Goal: Task Accomplishment & Management: Manage account settings

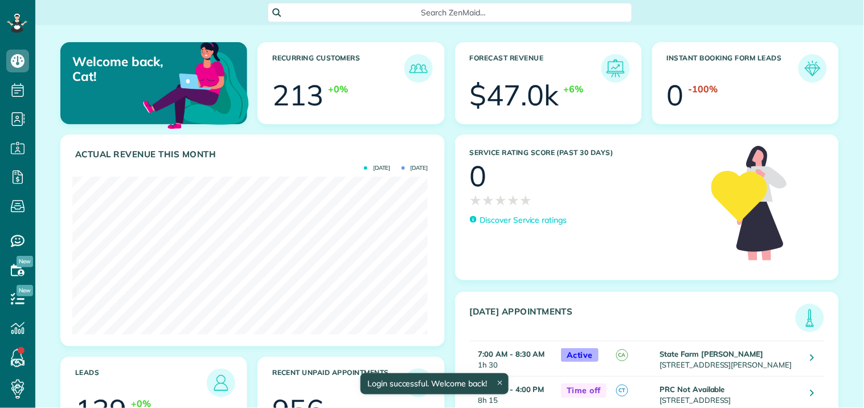
scroll to position [158, 355]
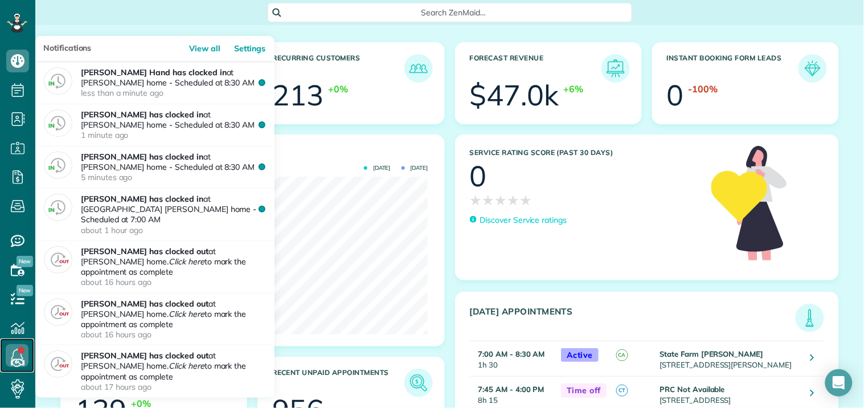
click at [16, 355] on icon at bounding box center [17, 355] width 23 height 23
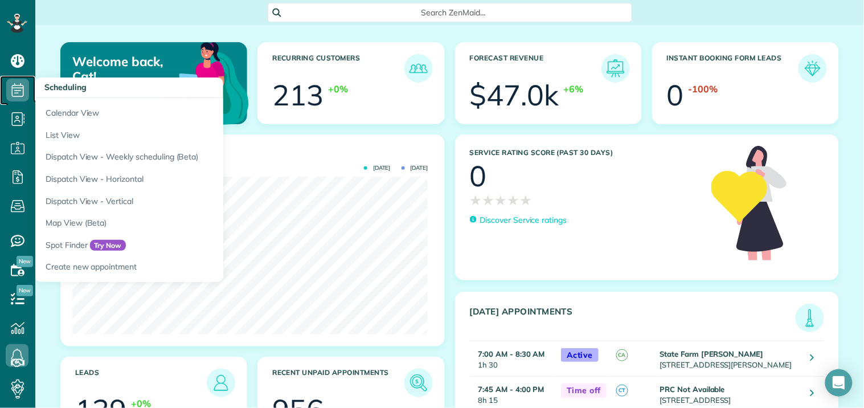
click at [20, 87] on icon at bounding box center [17, 90] width 23 height 23
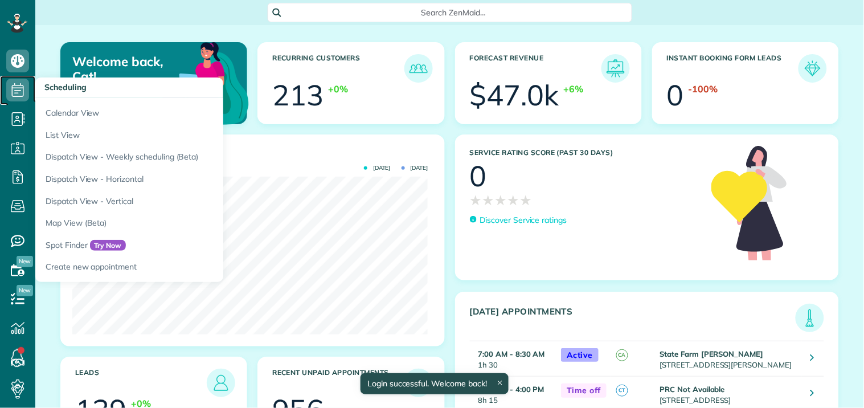
scroll to position [158, 355]
click at [21, 84] on icon at bounding box center [17, 90] width 23 height 23
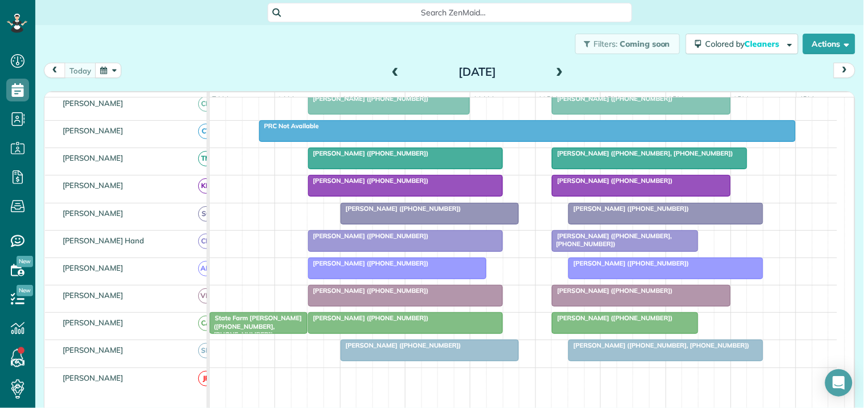
scroll to position [190, 0]
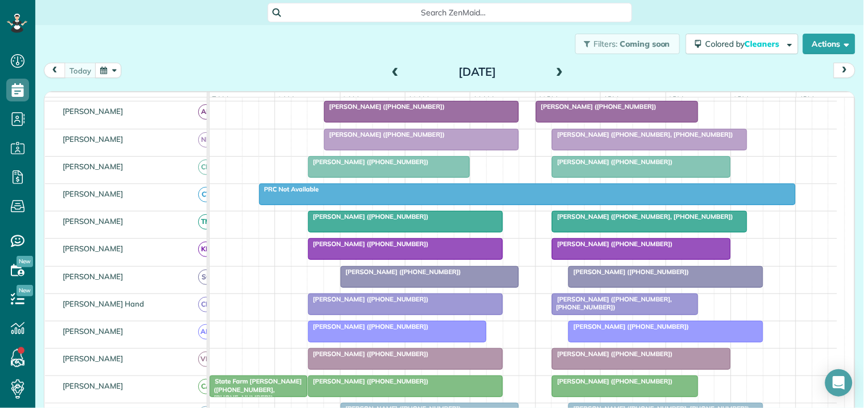
click at [620, 259] on div at bounding box center [641, 249] width 178 height 20
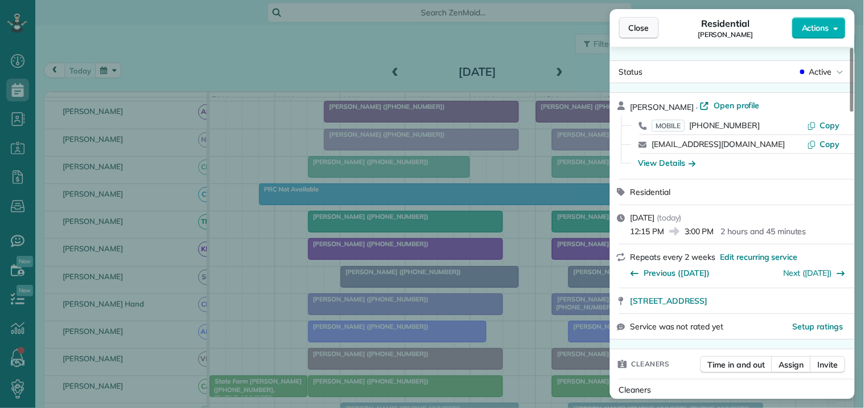
click at [643, 26] on span "Close" at bounding box center [638, 27] width 20 height 11
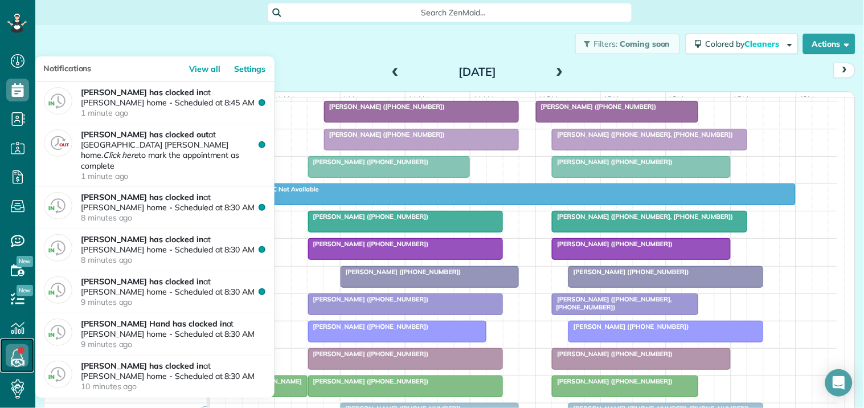
click at [22, 353] on link at bounding box center [17, 355] width 34 height 34
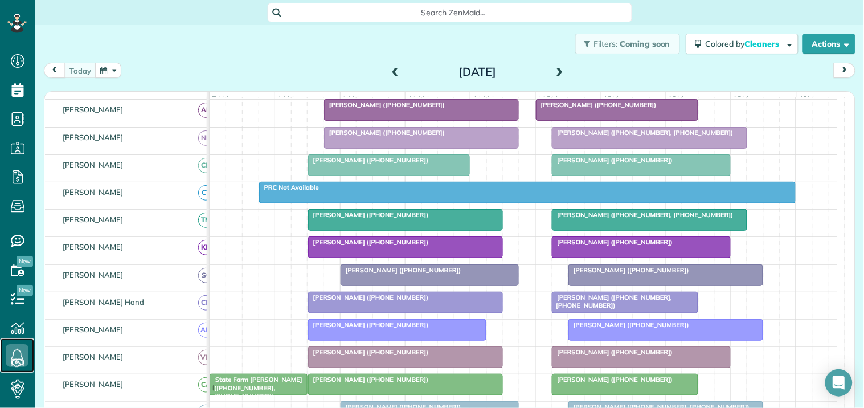
scroll to position [126, 0]
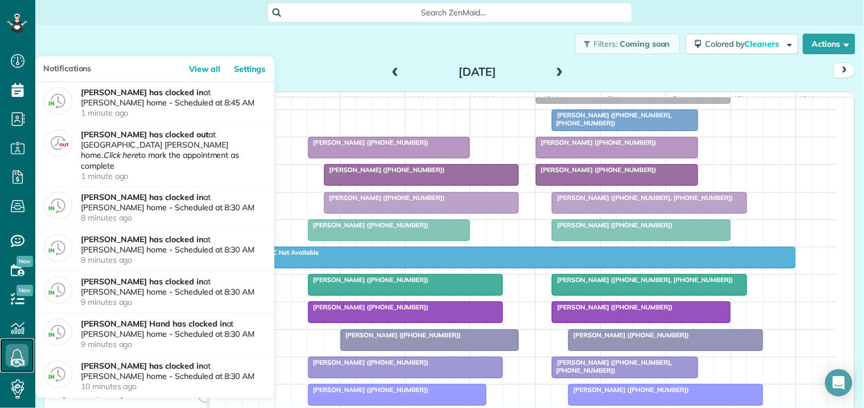
click at [18, 351] on icon at bounding box center [17, 355] width 23 height 23
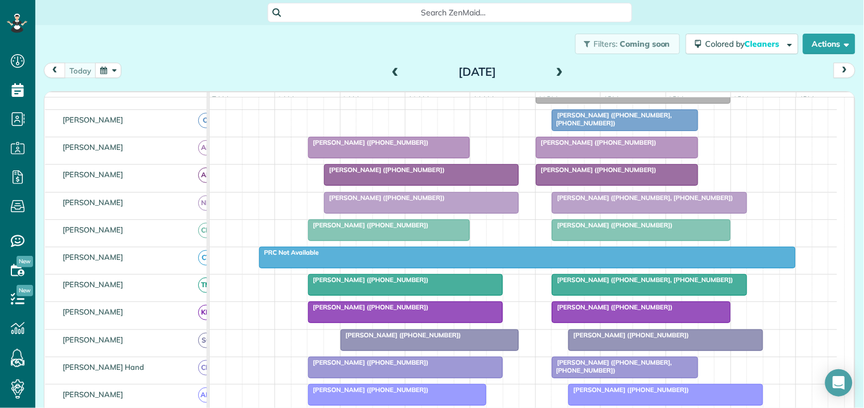
click at [311, 48] on div "Filters: Coming soon Colored by Cleaners Color by Cleaner Color by Team Color b…" at bounding box center [449, 44] width 828 height 38
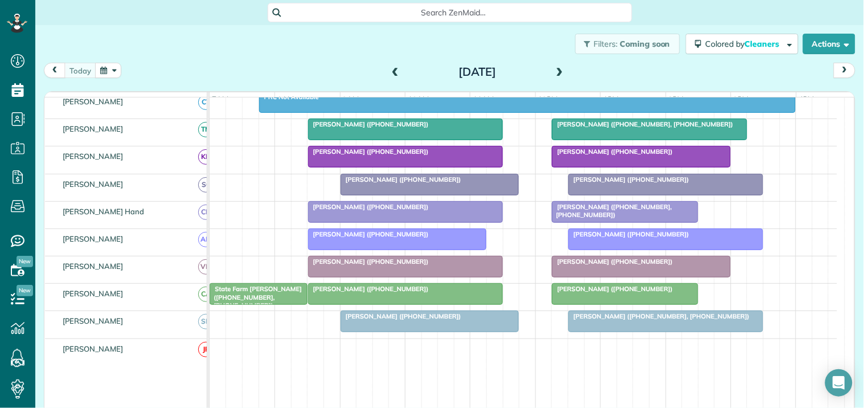
scroll to position [253, 0]
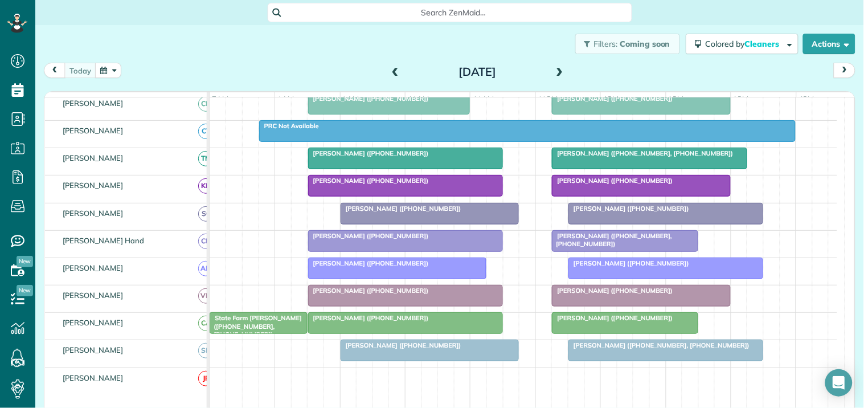
click at [555, 69] on span at bounding box center [559, 72] width 13 height 10
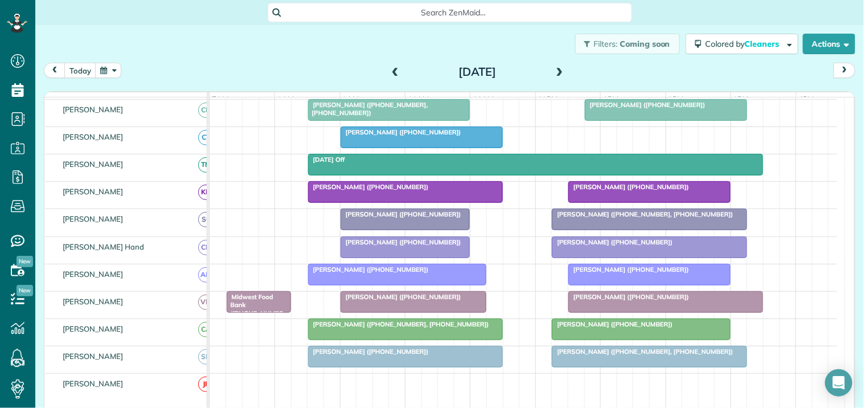
scroll to position [113, 0]
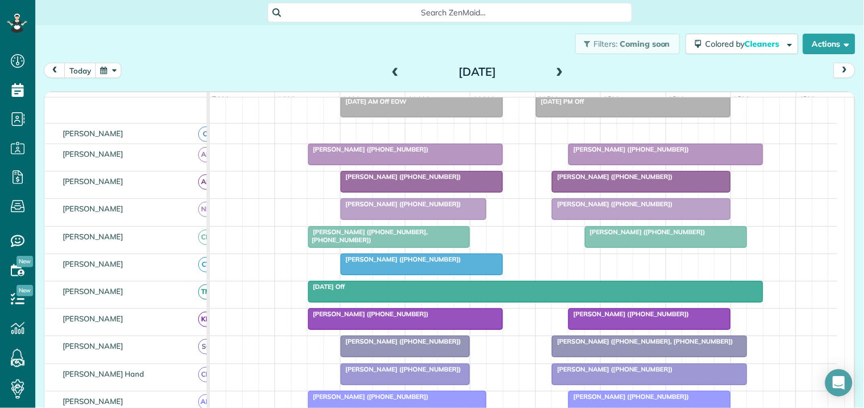
click at [314, 65] on div "today Friday Sep 12, 2025" at bounding box center [449, 73] width 811 height 21
click at [393, 69] on span at bounding box center [395, 72] width 13 height 10
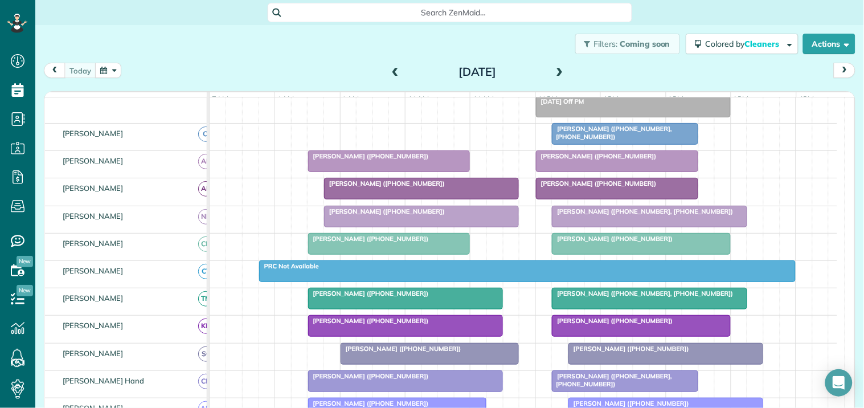
click at [659, 324] on div "Karen Holbrook (+14042732582)" at bounding box center [641, 320] width 172 height 8
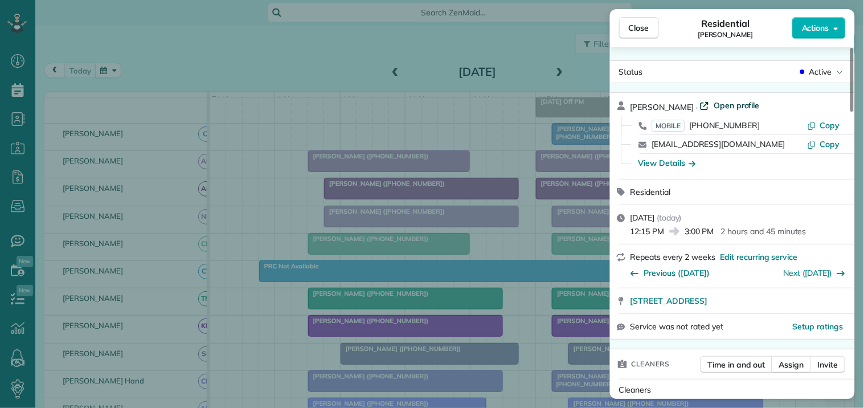
click at [734, 106] on span "Open profile" at bounding box center [736, 105] width 46 height 11
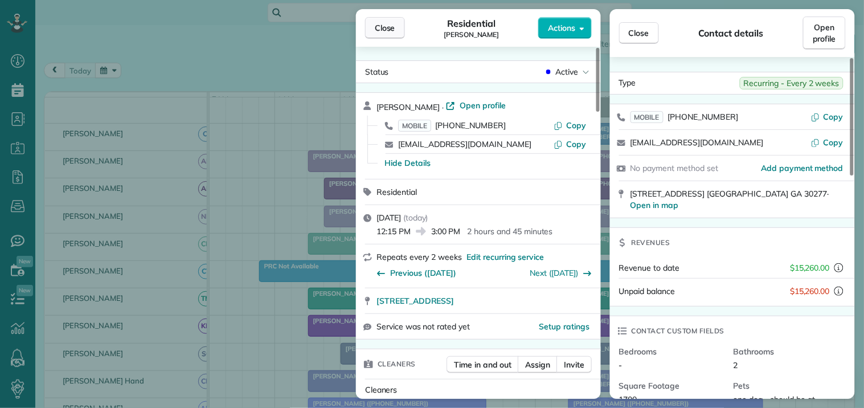
click at [377, 31] on span "Close" at bounding box center [385, 27] width 20 height 11
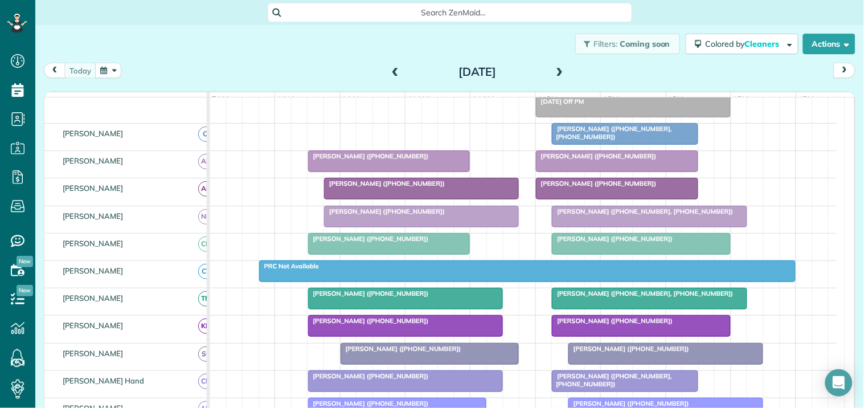
click at [173, 20] on div "Search ZenMaid…" at bounding box center [449, 12] width 828 height 19
click at [554, 69] on span at bounding box center [559, 72] width 13 height 10
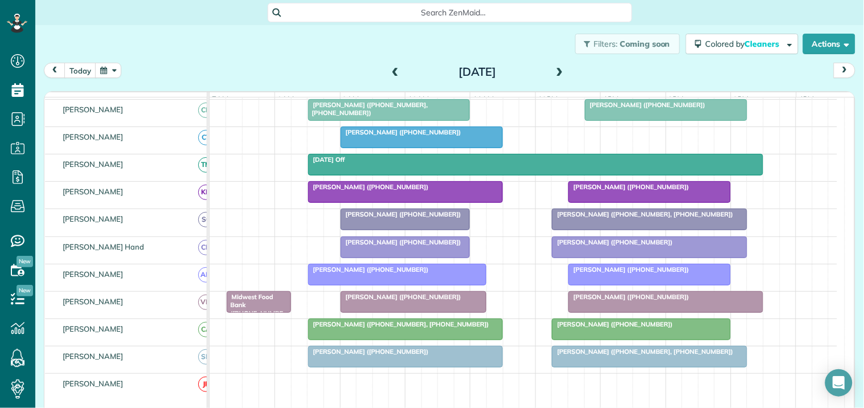
scroll to position [176, 0]
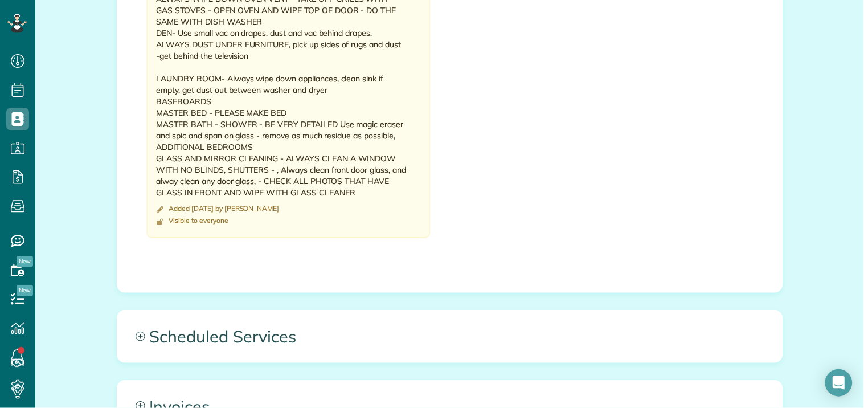
scroll to position [1075, 0]
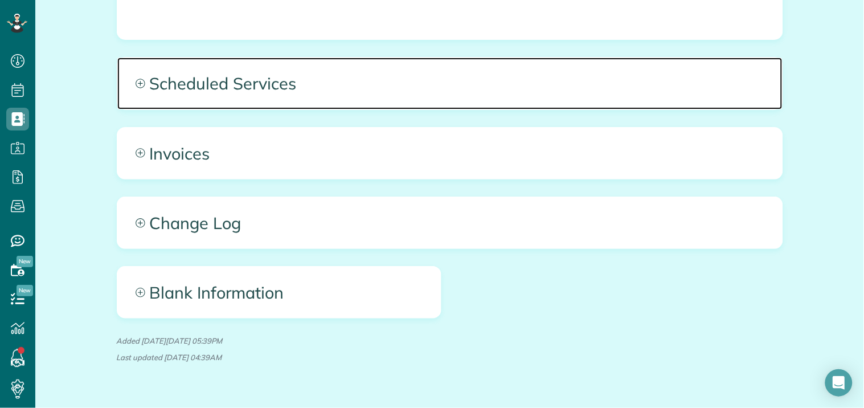
click at [135, 80] on icon at bounding box center [139, 83] width 9 height 9
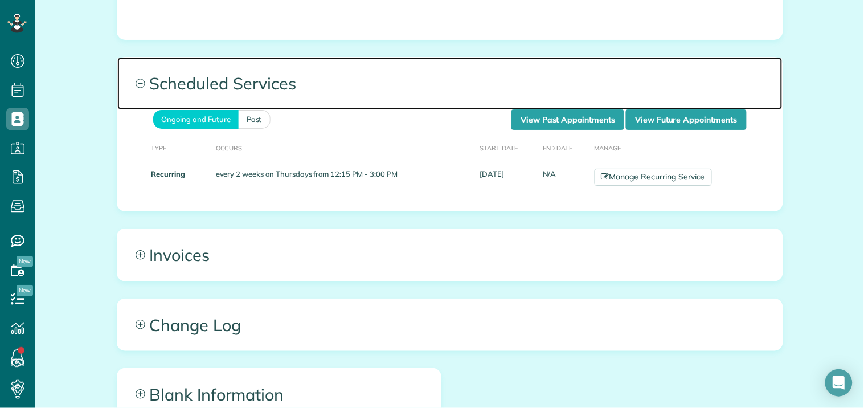
click at [418, 67] on span "Scheduled Services" at bounding box center [449, 82] width 665 height 51
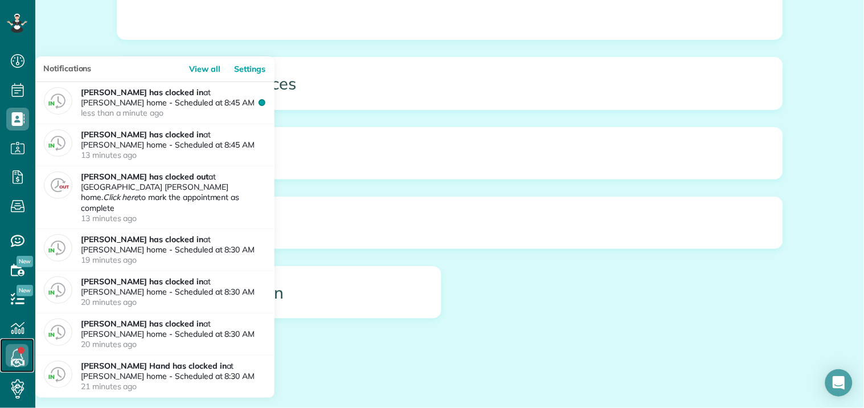
click at [17, 351] on icon at bounding box center [17, 355] width 23 height 23
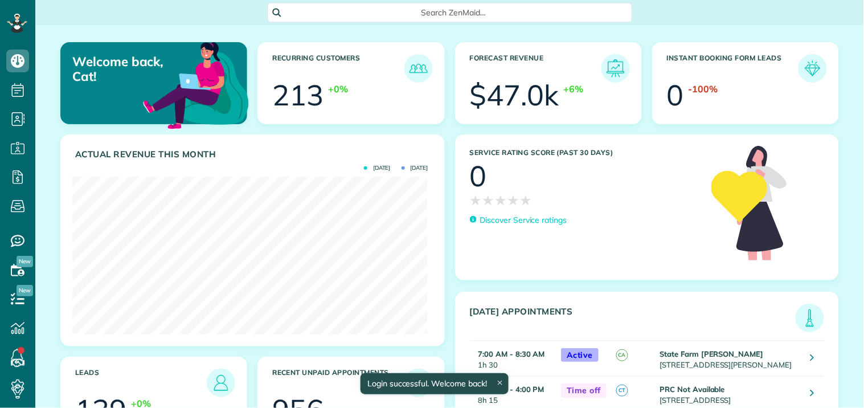
scroll to position [158, 355]
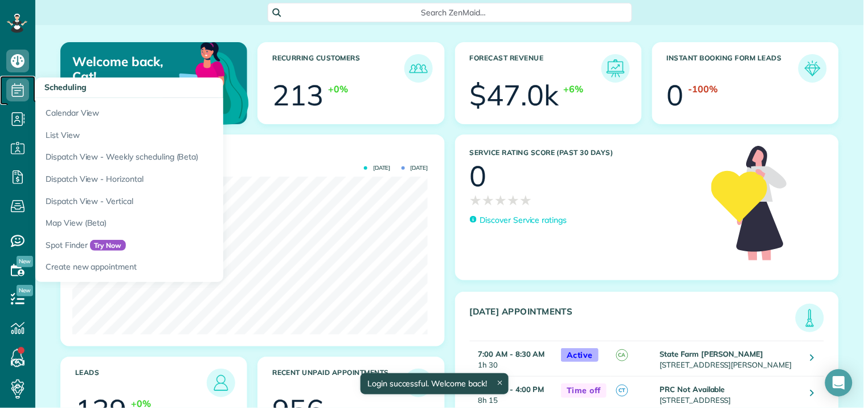
click at [16, 84] on icon at bounding box center [17, 90] width 23 height 23
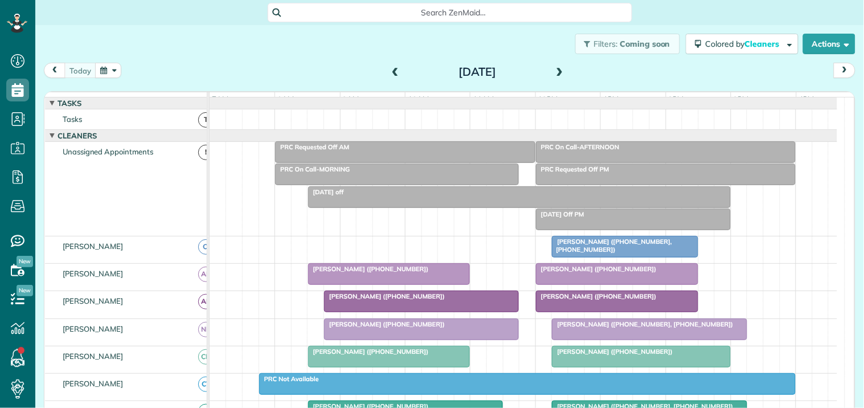
scroll to position [5, 5]
click at [389, 69] on span at bounding box center [395, 72] width 13 height 10
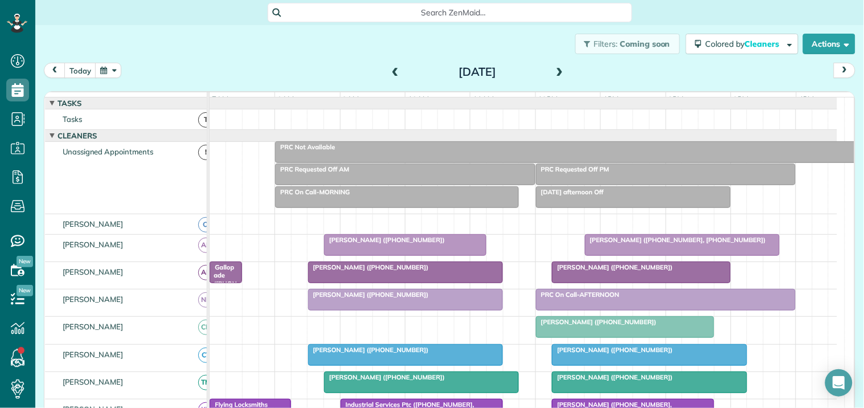
click at [389, 69] on span at bounding box center [395, 72] width 13 height 10
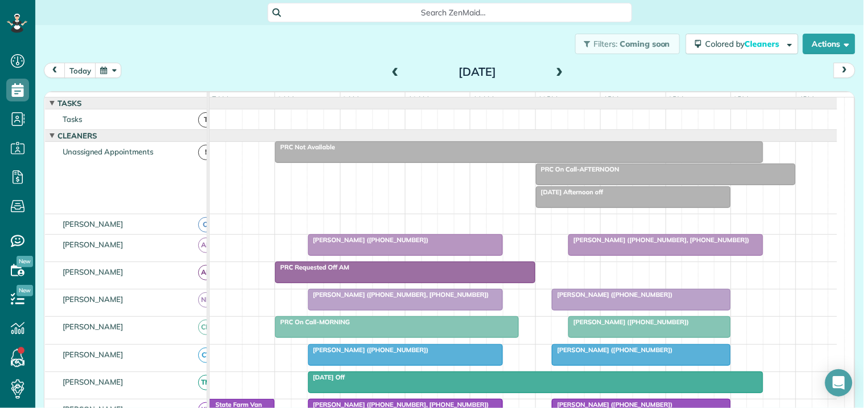
scroll to position [190, 0]
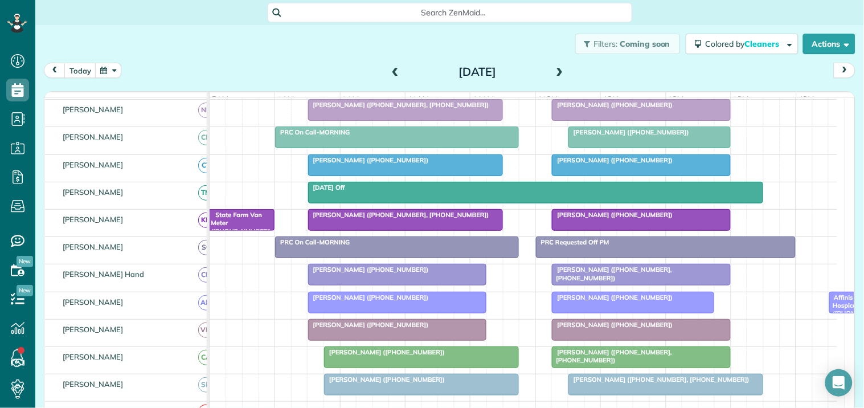
click at [600, 311] on div at bounding box center [632, 302] width 161 height 20
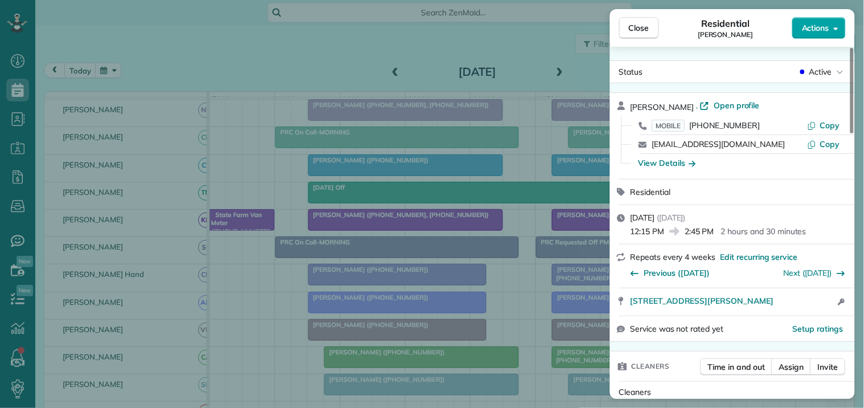
click at [825, 21] on button "Actions" at bounding box center [819, 28] width 54 height 22
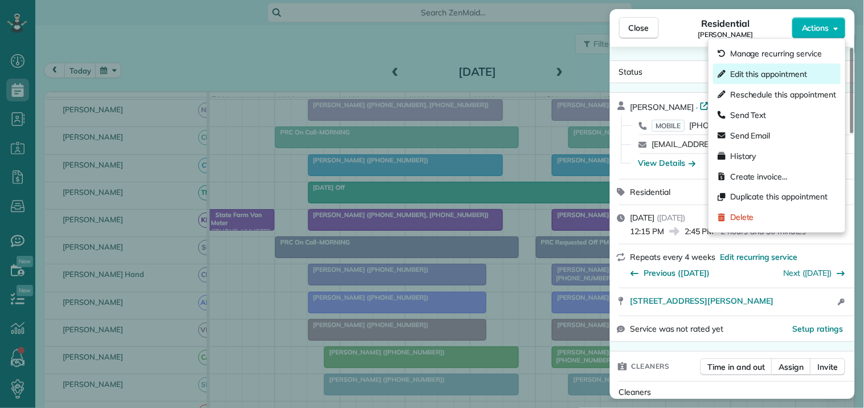
click at [757, 73] on span "Edit this appointment" at bounding box center [768, 73] width 77 height 11
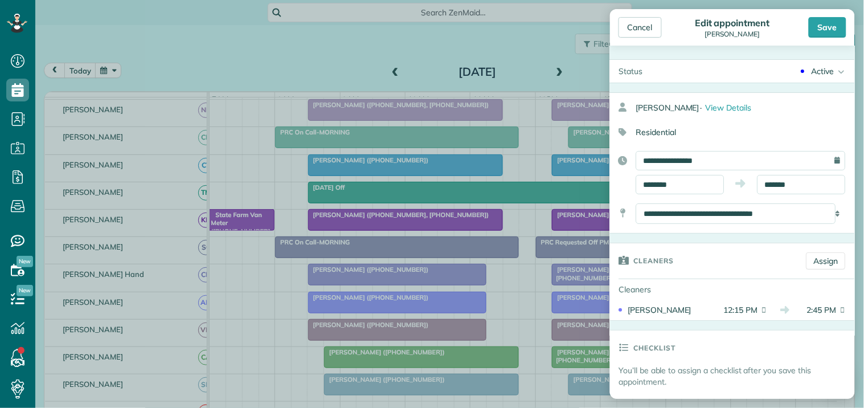
click at [821, 66] on div "Active" at bounding box center [822, 70] width 23 height 11
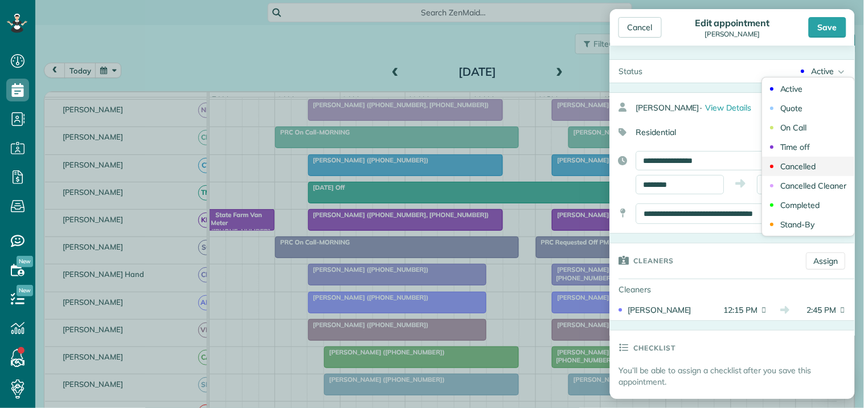
click at [803, 164] on div "Cancelled" at bounding box center [798, 166] width 36 height 8
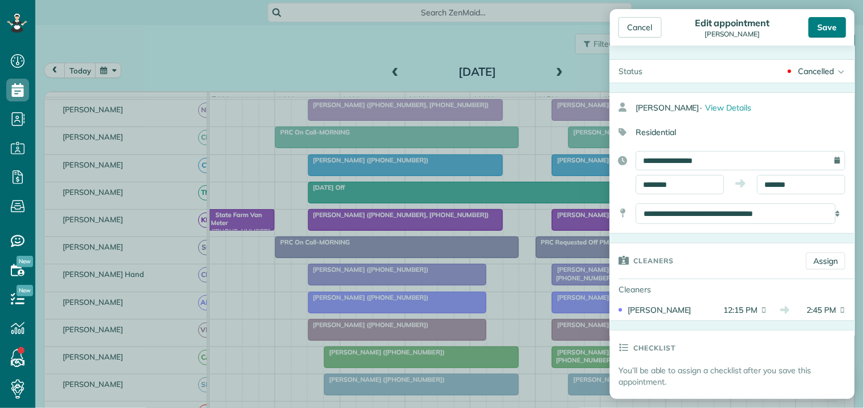
click at [837, 28] on div "Save" at bounding box center [827, 27] width 38 height 20
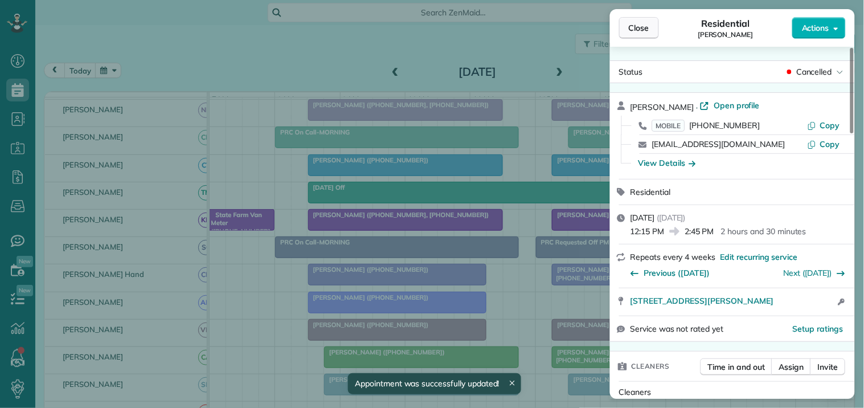
click at [649, 24] on button "Close" at bounding box center [639, 28] width 40 height 22
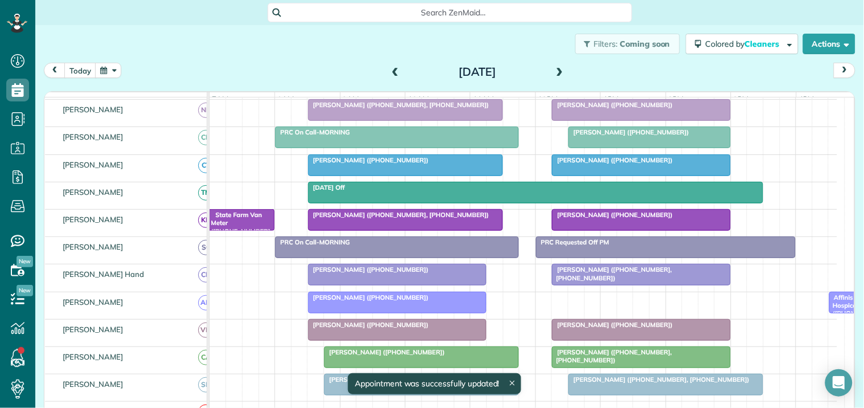
click at [316, 63] on div "today Tuesday Sep 9, 2025" at bounding box center [449, 73] width 811 height 21
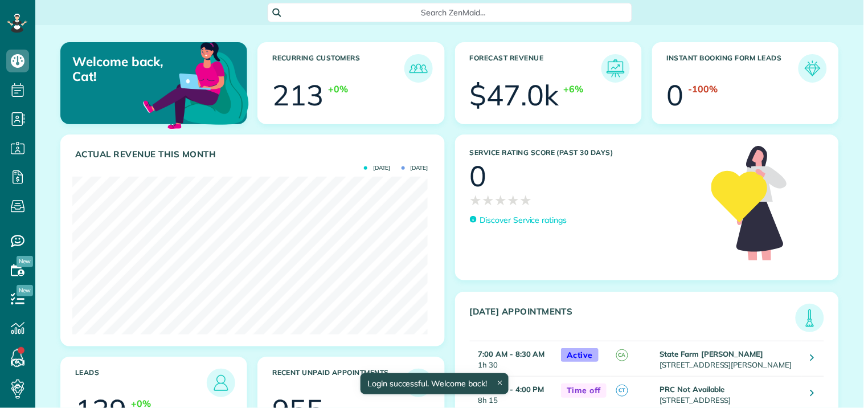
scroll to position [158, 355]
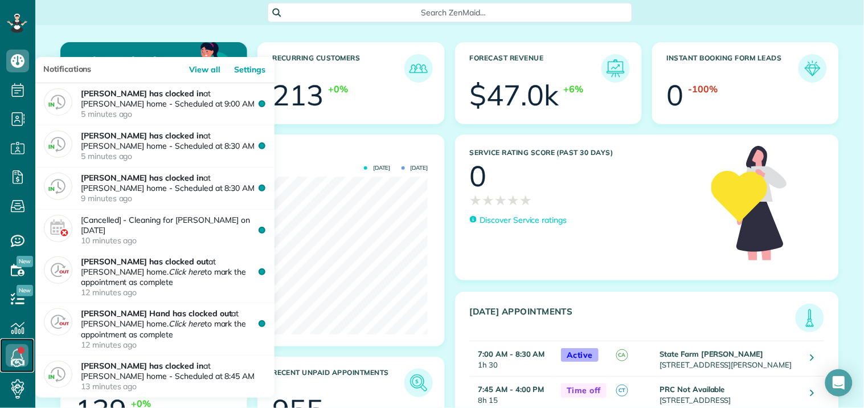
click at [15, 353] on icon at bounding box center [17, 355] width 23 height 23
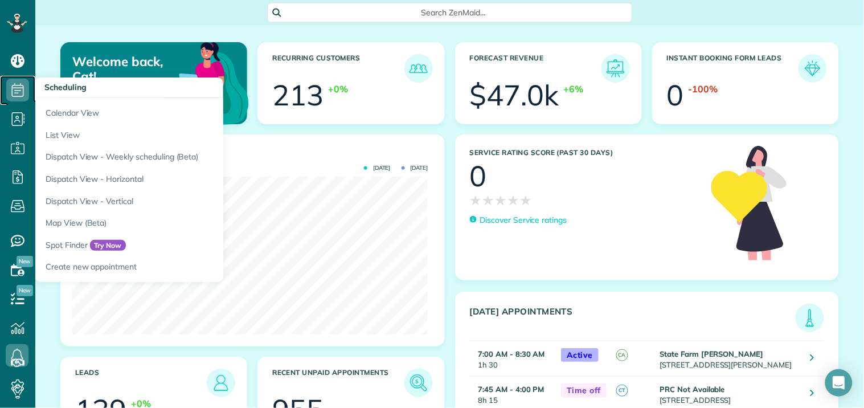
click at [22, 87] on icon at bounding box center [17, 90] width 23 height 23
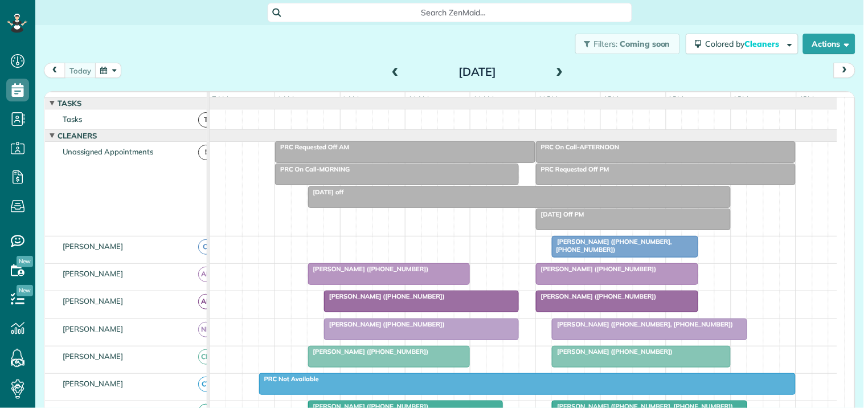
scroll to position [5, 5]
click at [823, 38] on button "Actions" at bounding box center [829, 44] width 52 height 20
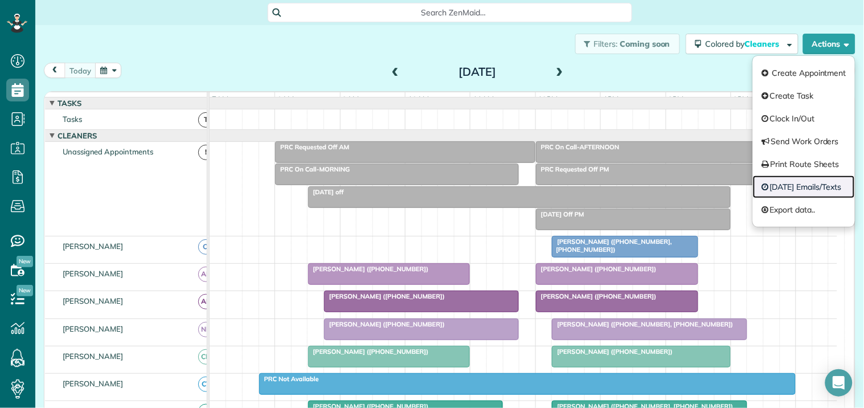
click at [784, 183] on link "[DATE] Emails/Texts" at bounding box center [804, 186] width 102 height 23
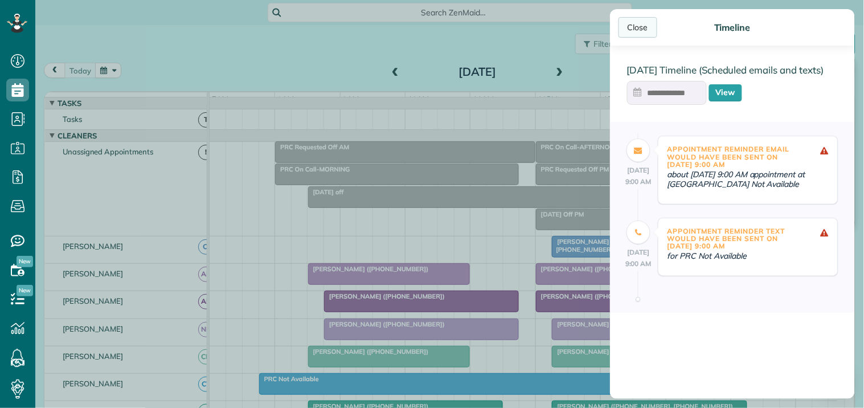
click at [643, 26] on div "Close" at bounding box center [637, 27] width 39 height 20
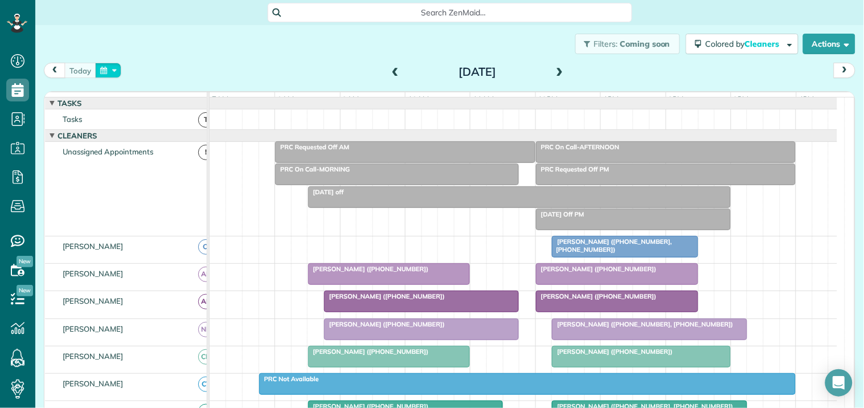
click at [108, 72] on button "button" at bounding box center [108, 70] width 26 height 15
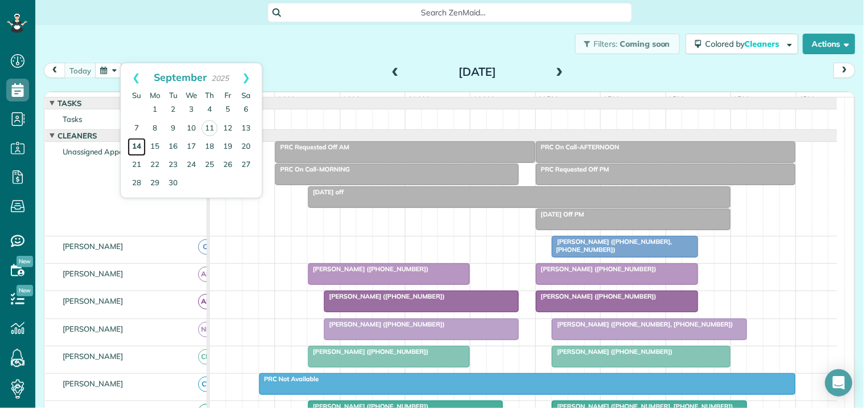
click at [137, 143] on link "14" at bounding box center [137, 147] width 18 height 18
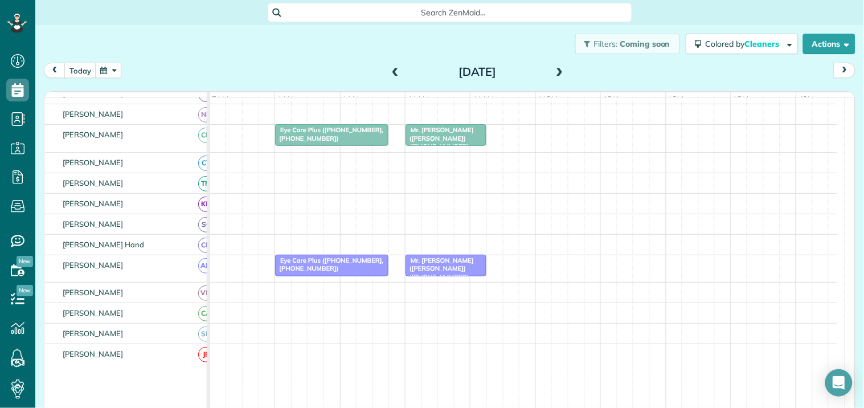
scroll to position [63, 0]
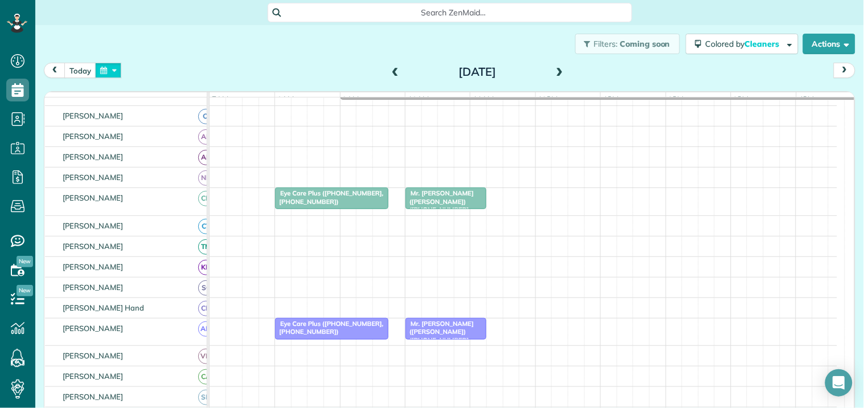
click at [111, 69] on button "button" at bounding box center [108, 70] width 26 height 15
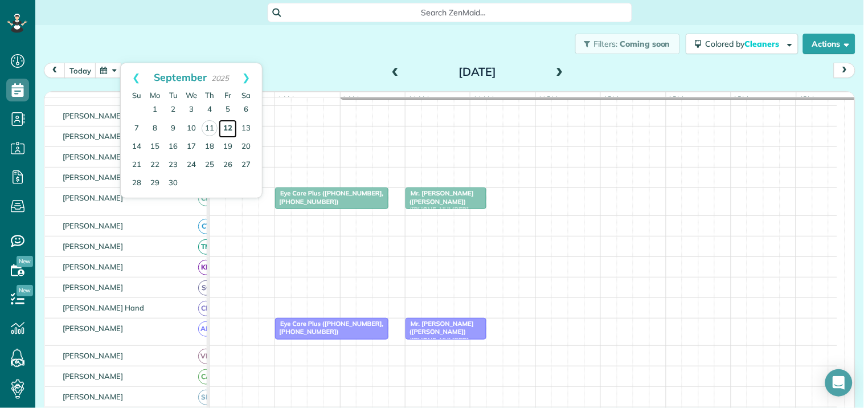
click at [228, 126] on link "12" at bounding box center [228, 129] width 18 height 18
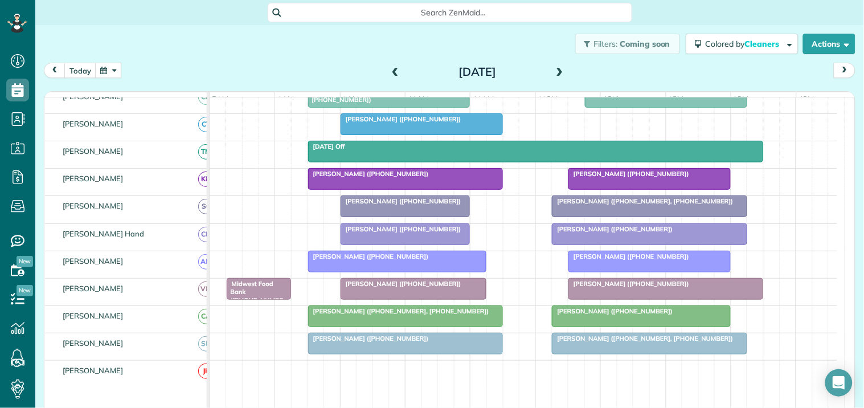
scroll to position [257, 0]
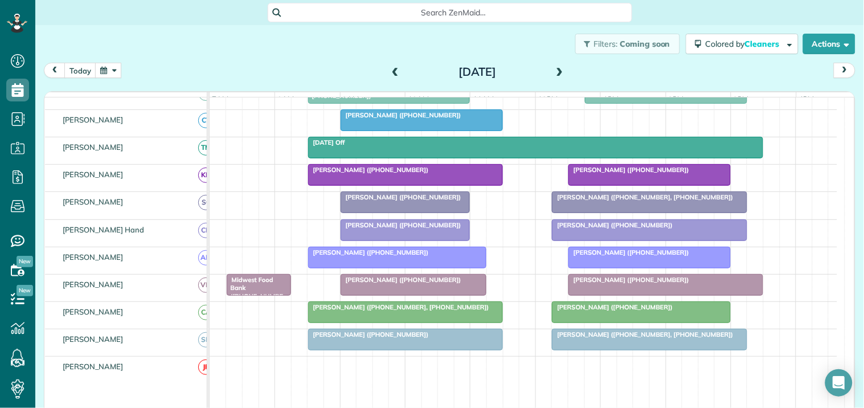
click at [391, 67] on span at bounding box center [395, 72] width 13 height 10
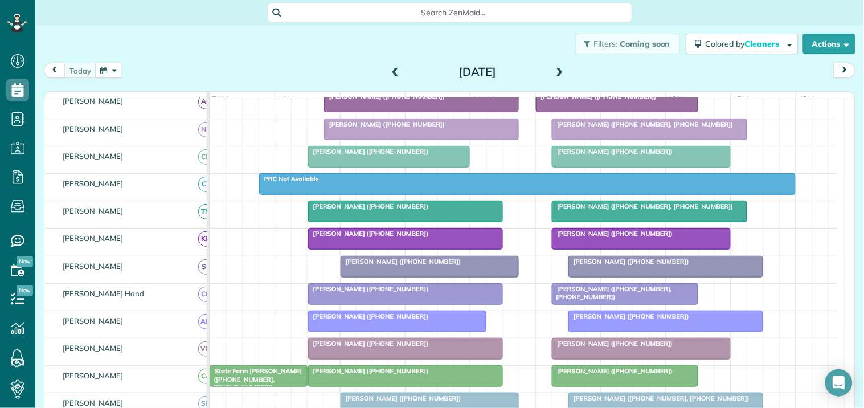
scroll to position [0, 0]
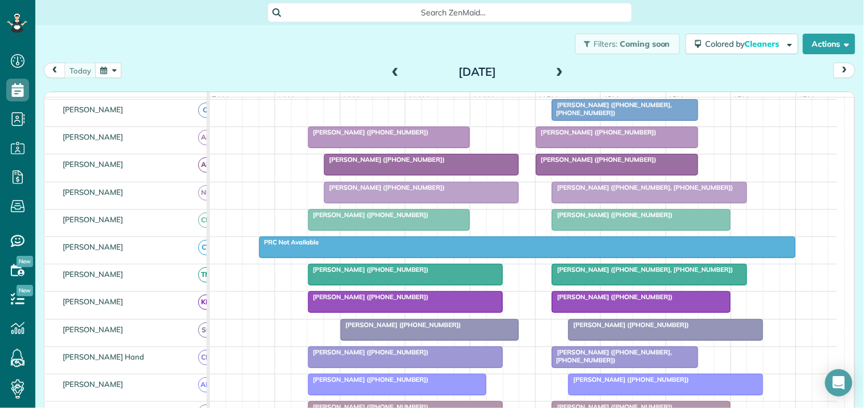
click at [400, 175] on div at bounding box center [421, 164] width 194 height 20
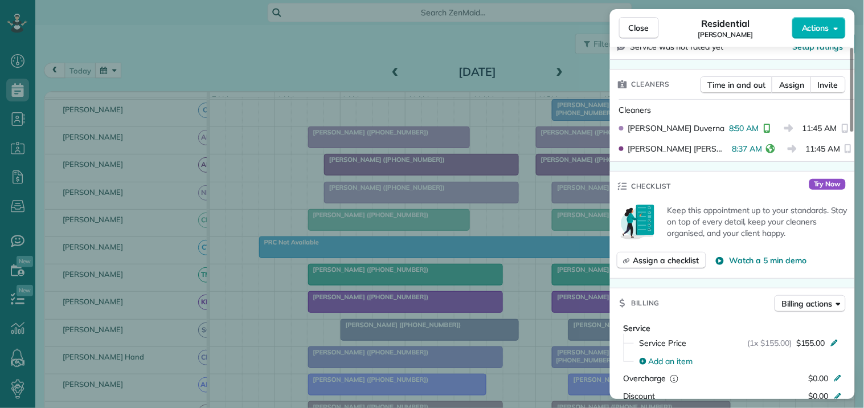
scroll to position [316, 0]
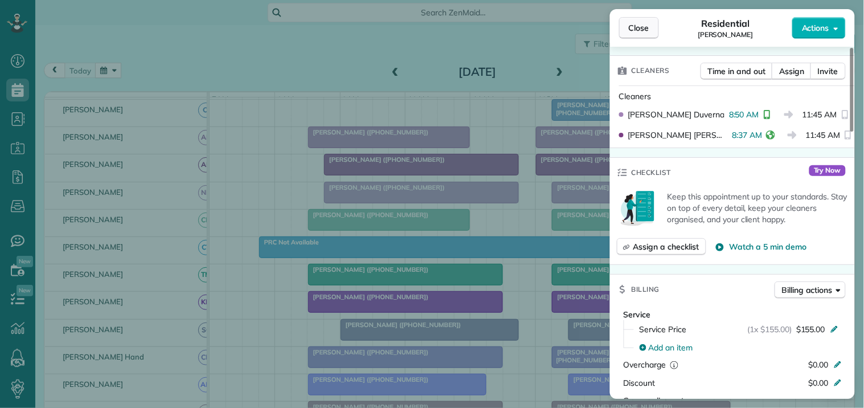
click at [635, 30] on span "Close" at bounding box center [638, 27] width 20 height 11
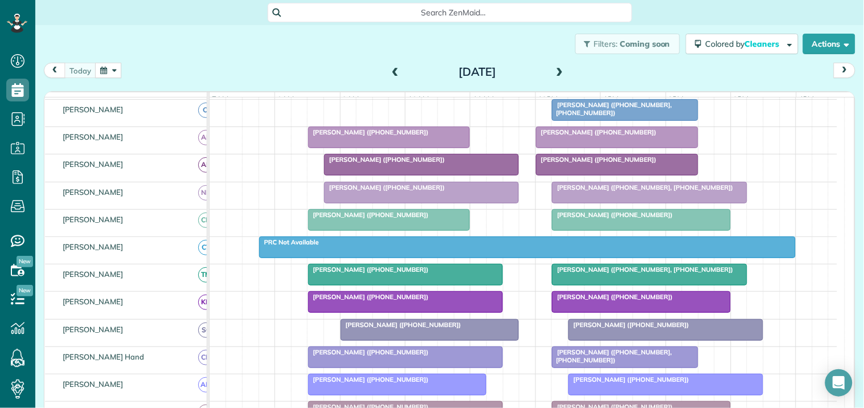
click at [342, 47] on div "Filters: Coming soon Colored by Cleaners Color by Cleaner Color by Team Color b…" at bounding box center [449, 44] width 828 height 38
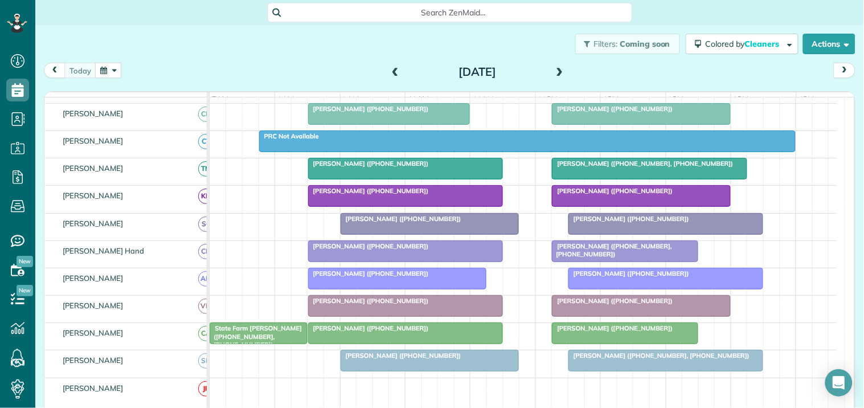
scroll to position [263, 0]
